Goal: Navigation & Orientation: Find specific page/section

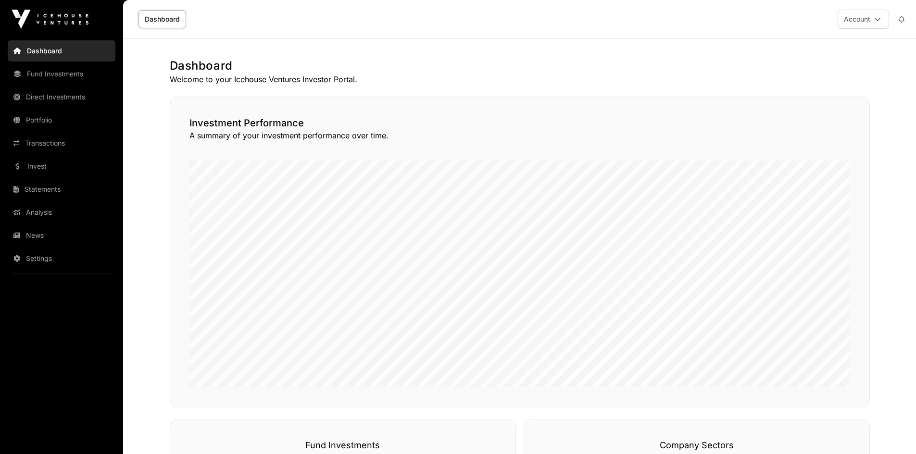
click at [44, 50] on link "Dashboard" at bounding box center [62, 50] width 108 height 21
click at [46, 93] on link "Direct Investments" at bounding box center [62, 97] width 108 height 21
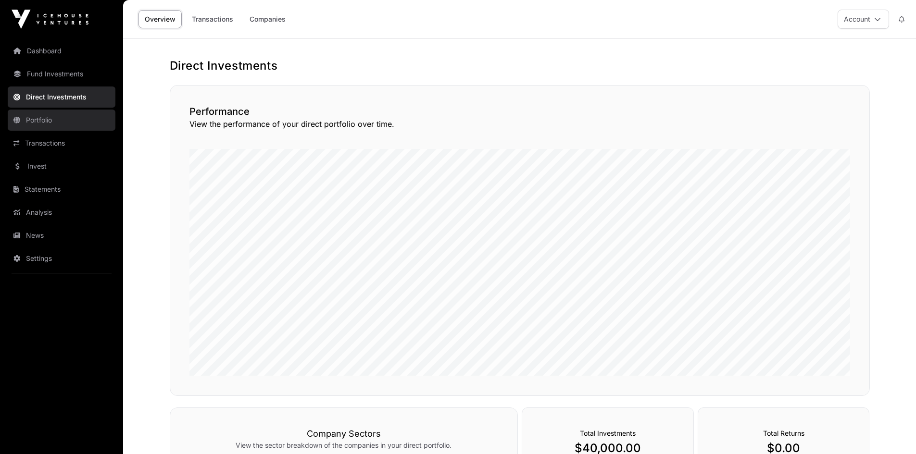
click at [37, 117] on link "Portfolio" at bounding box center [62, 120] width 108 height 21
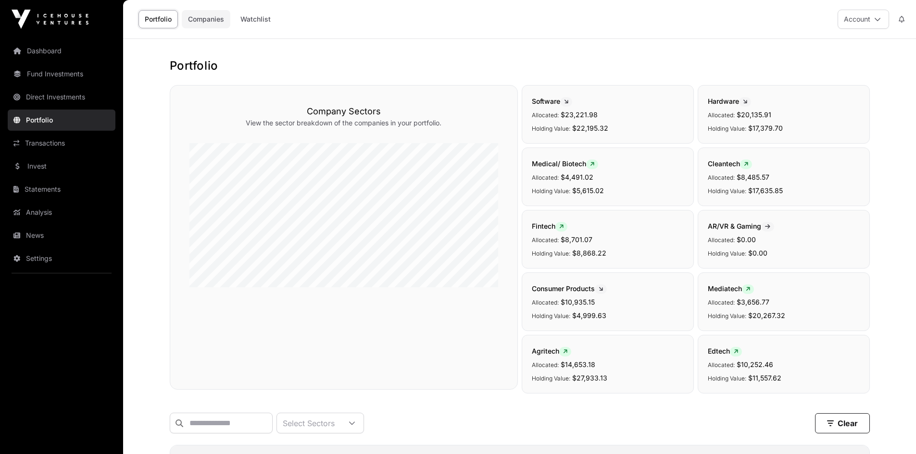
click at [212, 19] on link "Companies" at bounding box center [206, 19] width 49 height 18
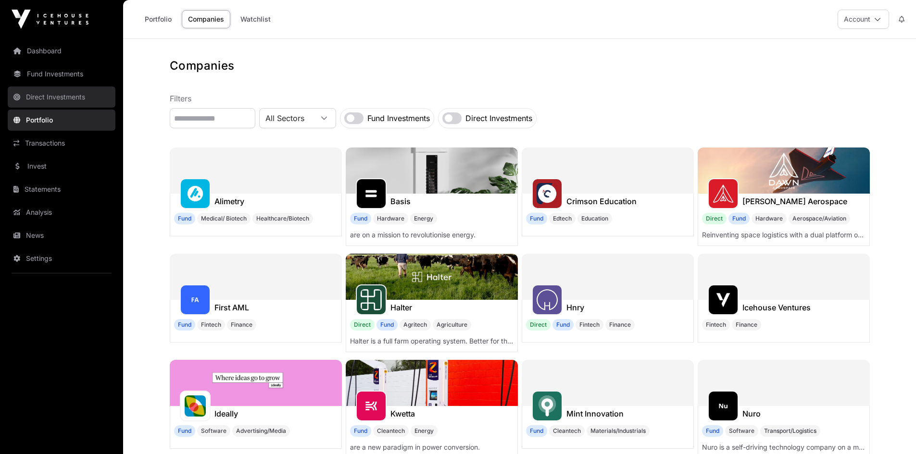
click at [49, 93] on link "Direct Investments" at bounding box center [62, 97] width 108 height 21
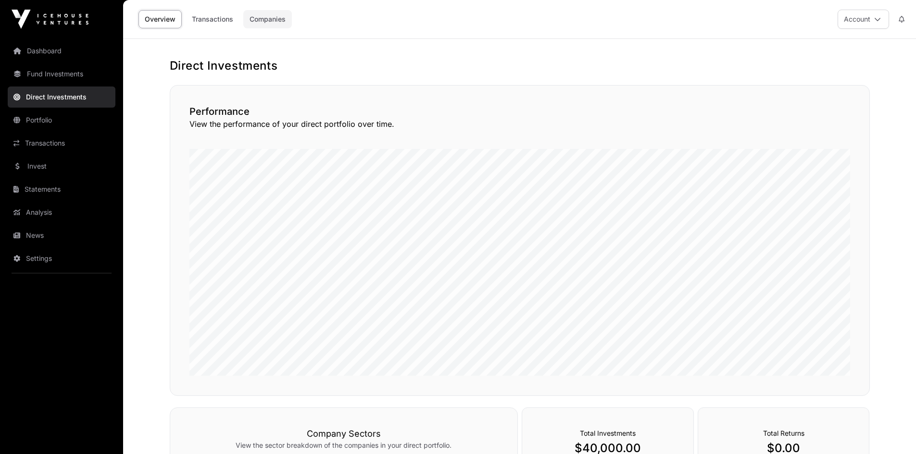
click at [272, 18] on link "Companies" at bounding box center [267, 19] width 49 height 18
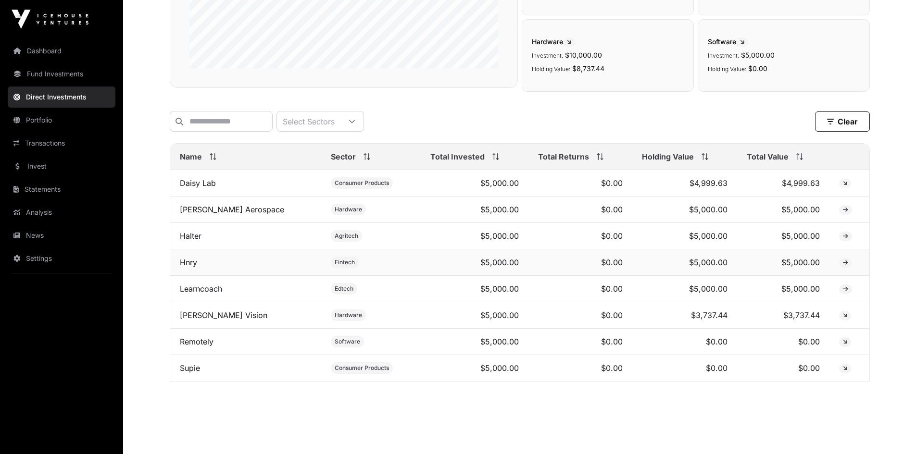
scroll to position [228, 0]
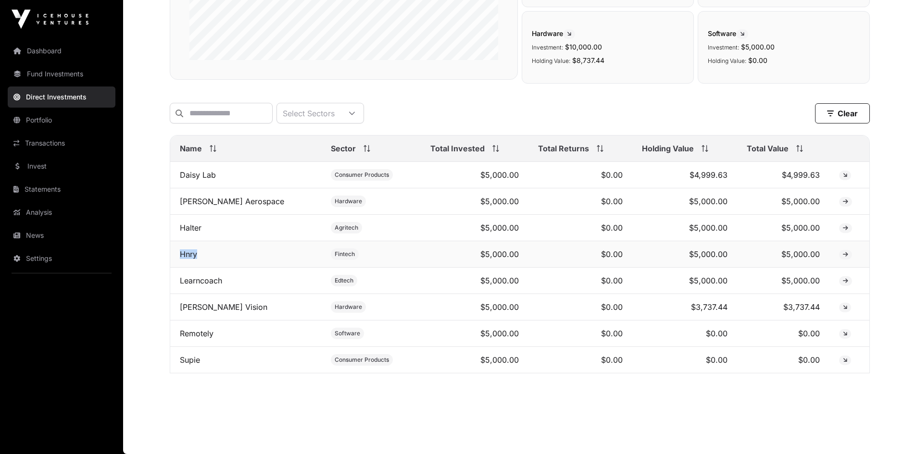
drag, startPoint x: 217, startPoint y: 266, endPoint x: 177, endPoint y: 264, distance: 39.5
click at [177, 264] on td "Hnry" at bounding box center [245, 254] width 151 height 26
copy link "Hnry"
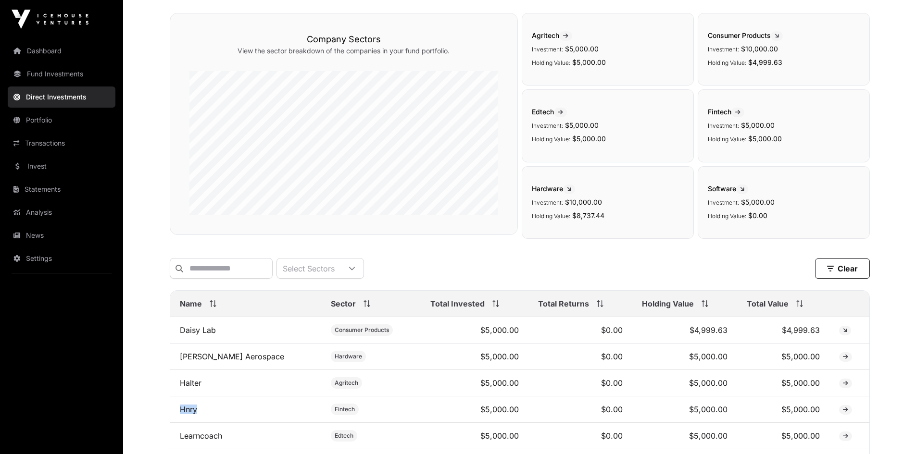
scroll to position [48, 0]
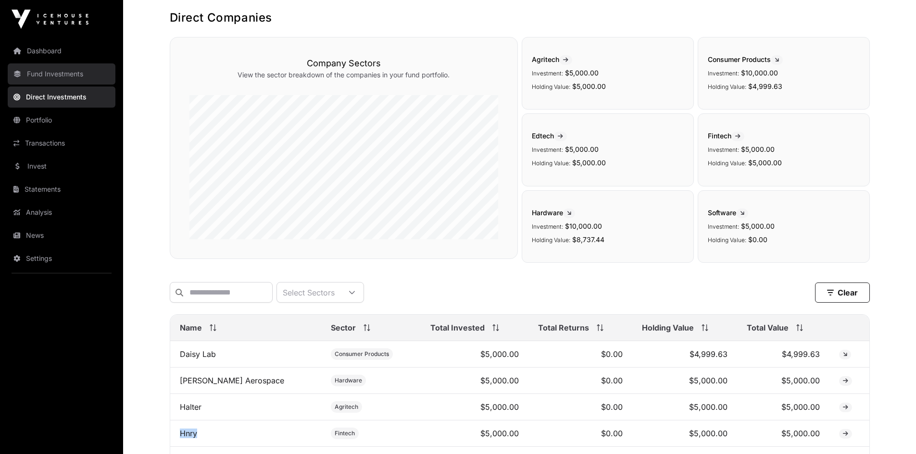
click at [59, 76] on link "Fund Investments" at bounding box center [62, 73] width 108 height 21
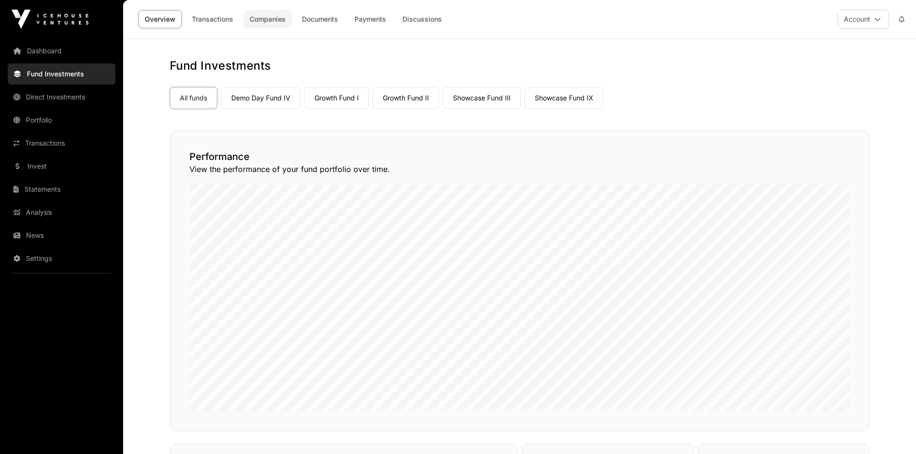
click at [260, 17] on link "Companies" at bounding box center [267, 19] width 49 height 18
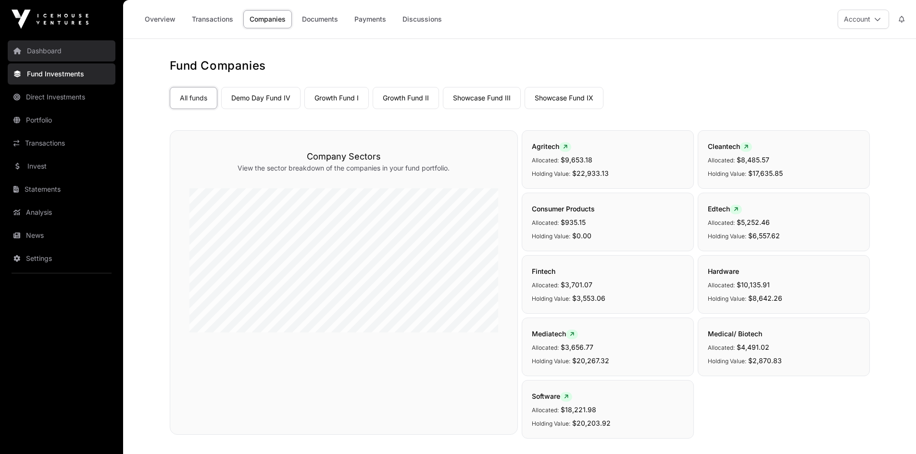
click at [43, 49] on link "Dashboard" at bounding box center [62, 50] width 108 height 21
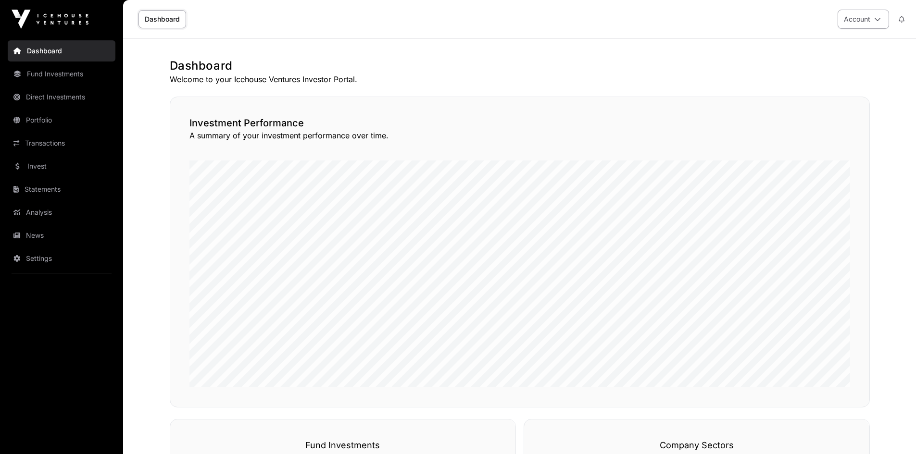
click at [875, 18] on icon at bounding box center [877, 19] width 7 height 7
click at [790, 136] on span "Sign Out" at bounding box center [802, 135] width 27 height 10
